Goal: Transaction & Acquisition: Purchase product/service

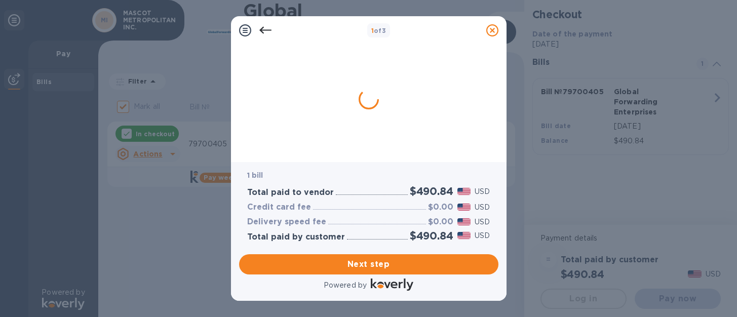
checkbox input "true"
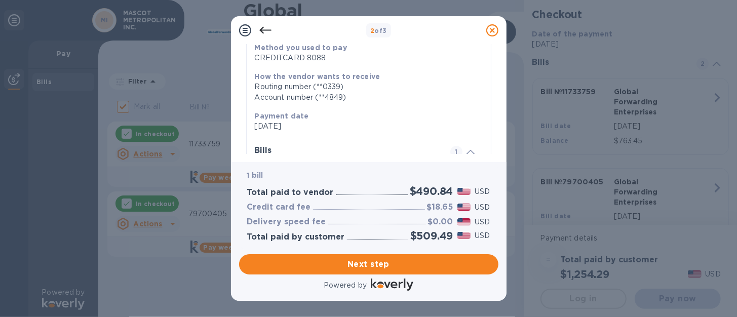
scroll to position [140, 0]
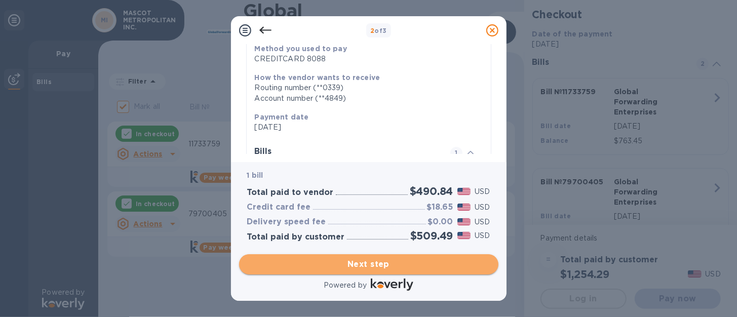
click at [362, 267] on span "Next step" at bounding box center [368, 264] width 243 height 12
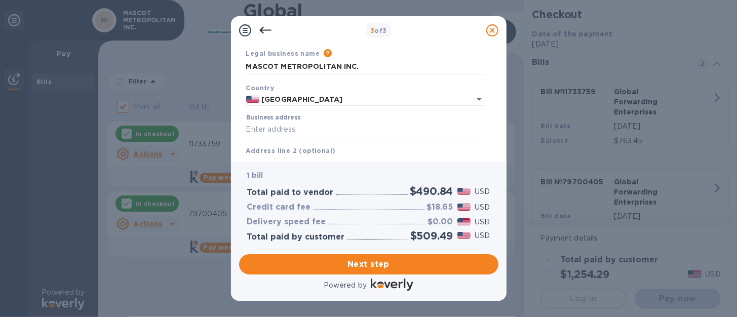
scroll to position [43, 0]
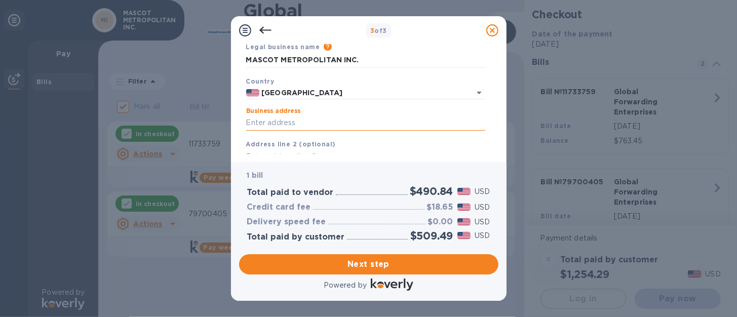
click at [258, 122] on input "Business address" at bounding box center [365, 122] width 239 height 15
type input "1811 EARL AVE"
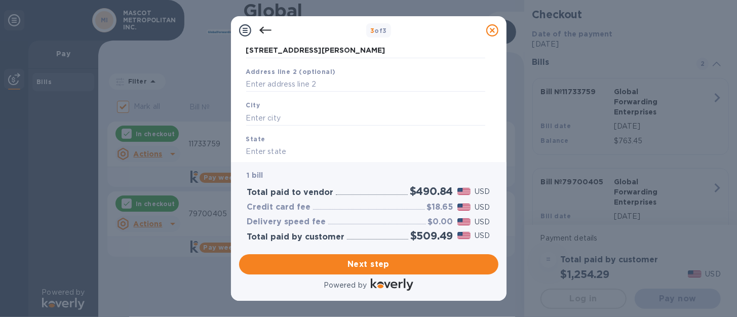
scroll to position [118, 0]
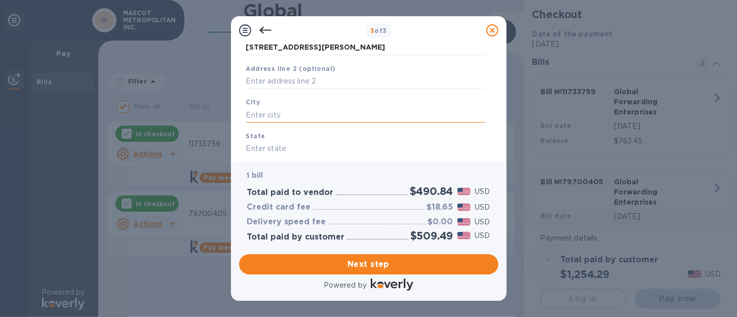
click at [299, 117] on input "text" at bounding box center [365, 114] width 239 height 15
type input "SAN BRUNO"
click at [279, 148] on input "text" at bounding box center [365, 148] width 239 height 15
type input "CA"
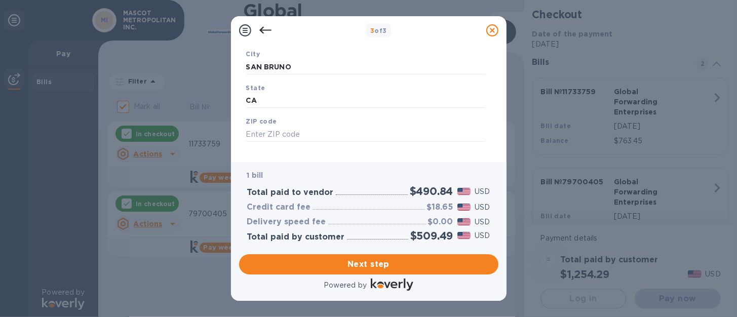
scroll to position [175, 0]
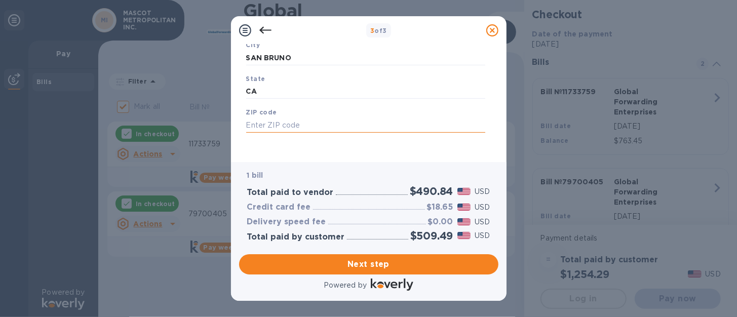
click at [260, 129] on input "text" at bounding box center [365, 124] width 239 height 15
type input "94066"
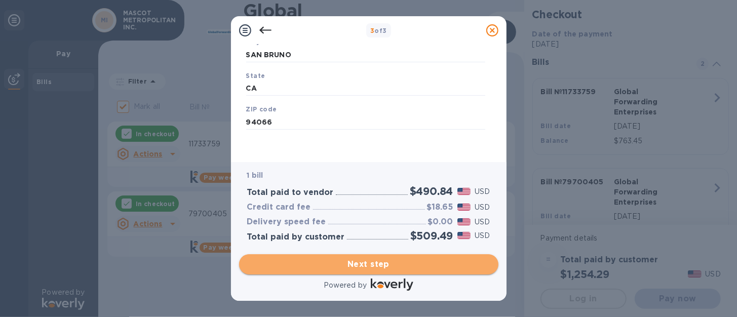
click at [368, 262] on span "Next step" at bounding box center [368, 264] width 243 height 12
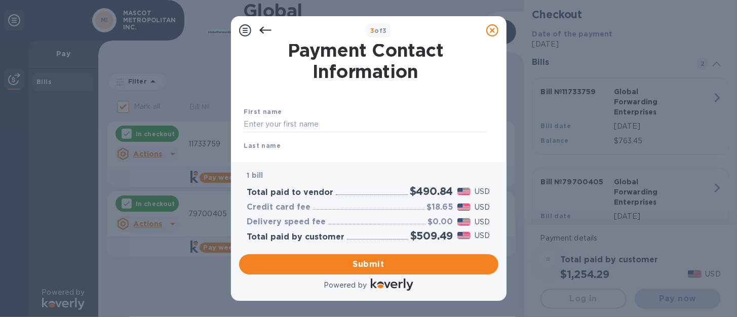
scroll to position [6, 0]
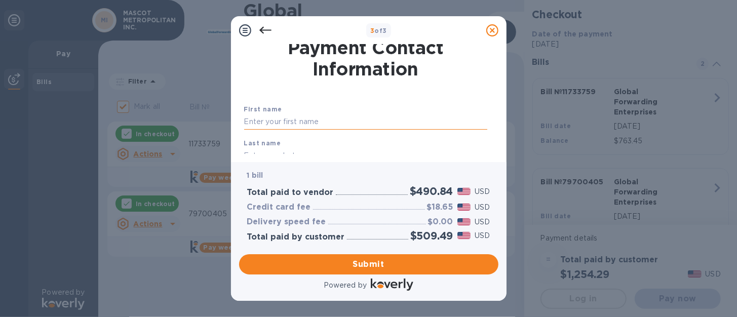
click at [266, 122] on input "text" at bounding box center [365, 121] width 243 height 15
type input "JUNAIDA"
type input "DJUNAIDY"
type input "6506782752"
type input "JDJUNAIDY@HOTMAIL.COM"
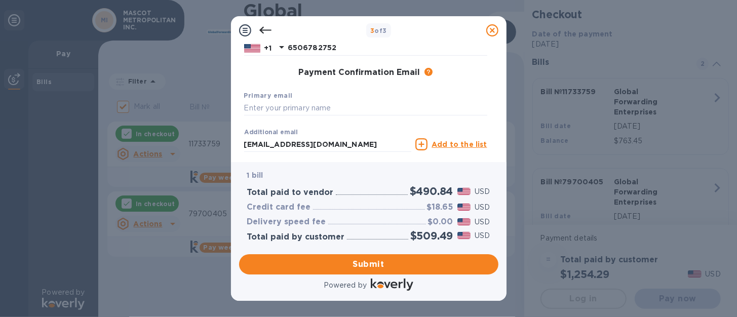
scroll to position [148, 0]
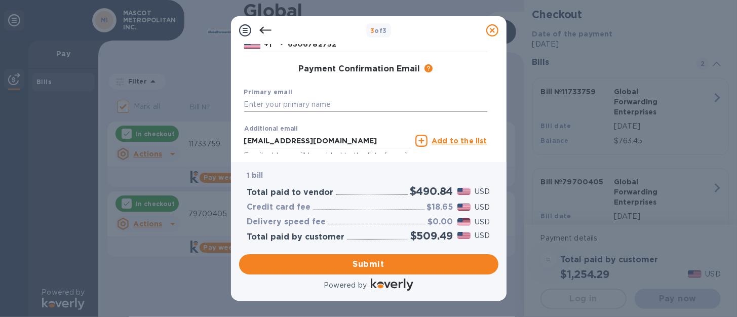
click at [264, 106] on input "text" at bounding box center [365, 104] width 243 height 15
type input "ACCOUNTING@TUTTO.COM"
click at [371, 139] on input "JDJUNAIDY@HOTMAIL.COM" at bounding box center [328, 140] width 168 height 15
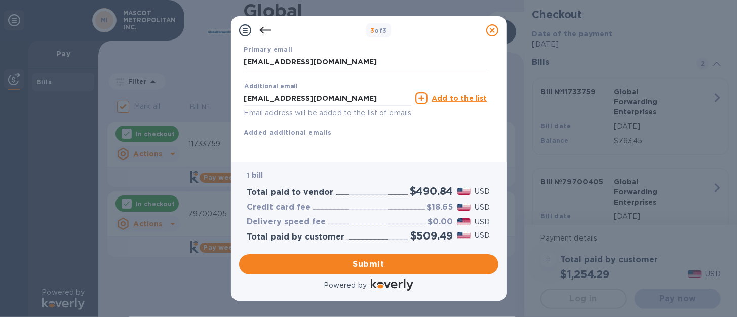
scroll to position [202, 0]
click at [263, 31] on icon at bounding box center [265, 30] width 12 height 12
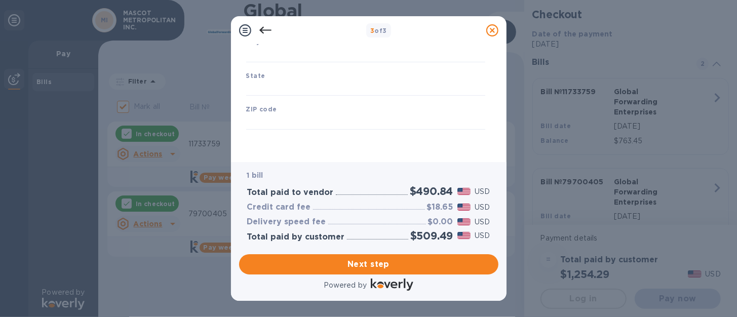
scroll to position [179, 0]
click at [463, 190] on img at bounding box center [464, 191] width 14 height 7
click at [199, 97] on div "3 of 3 Business Information Legal business name Please provide the legal name t…" at bounding box center [368, 158] width 737 height 317
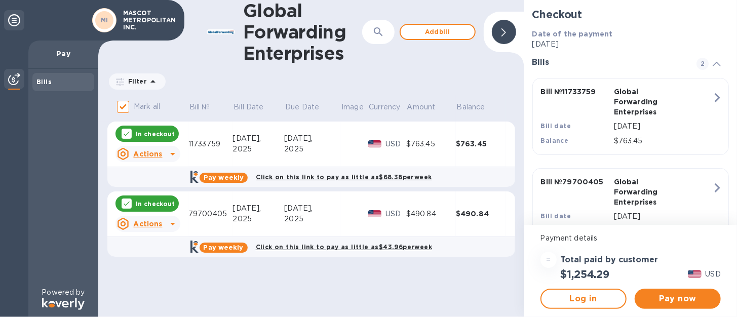
click at [46, 86] on div "Bills" at bounding box center [63, 82] width 54 height 10
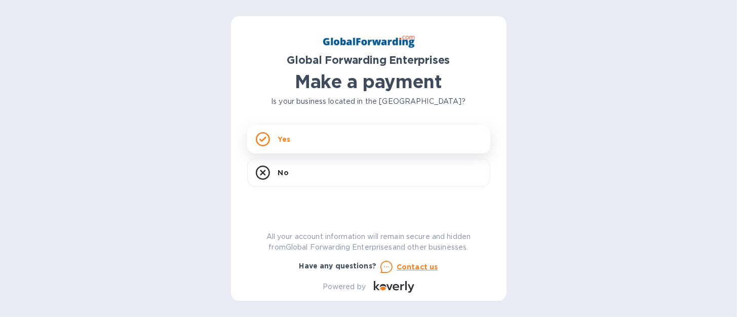
click at [283, 138] on p "Yes" at bounding box center [284, 139] width 12 height 10
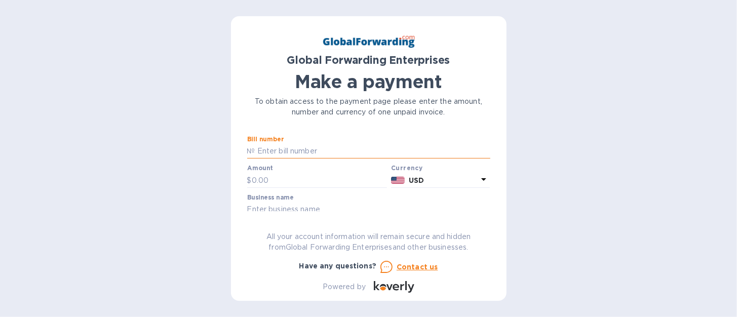
click at [266, 147] on input "text" at bounding box center [372, 151] width 235 height 15
type input "79700405"
click at [269, 180] on input "text" at bounding box center [320, 180] width 136 height 15
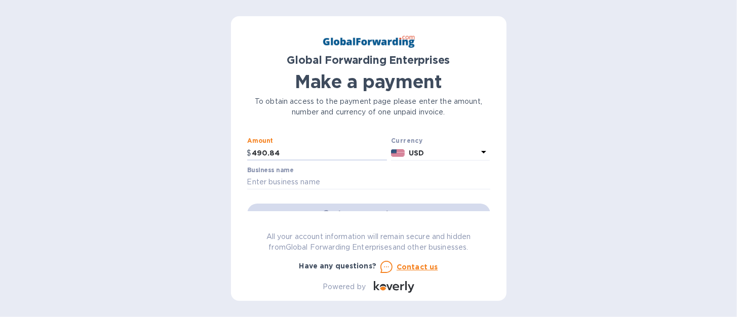
scroll to position [28, 0]
type input "490.84"
click at [255, 177] on input "text" at bounding box center [368, 181] width 243 height 15
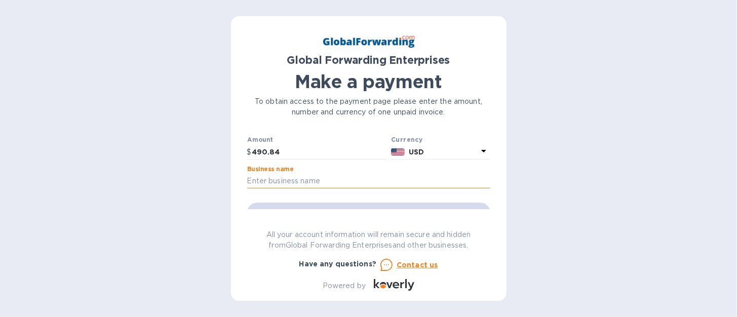
type input "MASCOT METROPOLITAN INC."
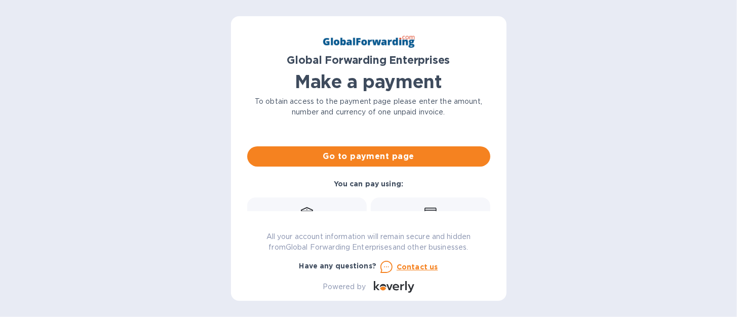
scroll to position [77, 0]
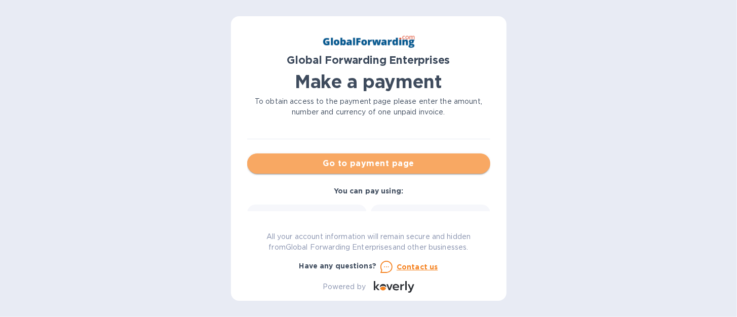
click at [390, 161] on span "Go to payment page" at bounding box center [368, 164] width 227 height 12
